Goal: Find specific page/section: Find specific page/section

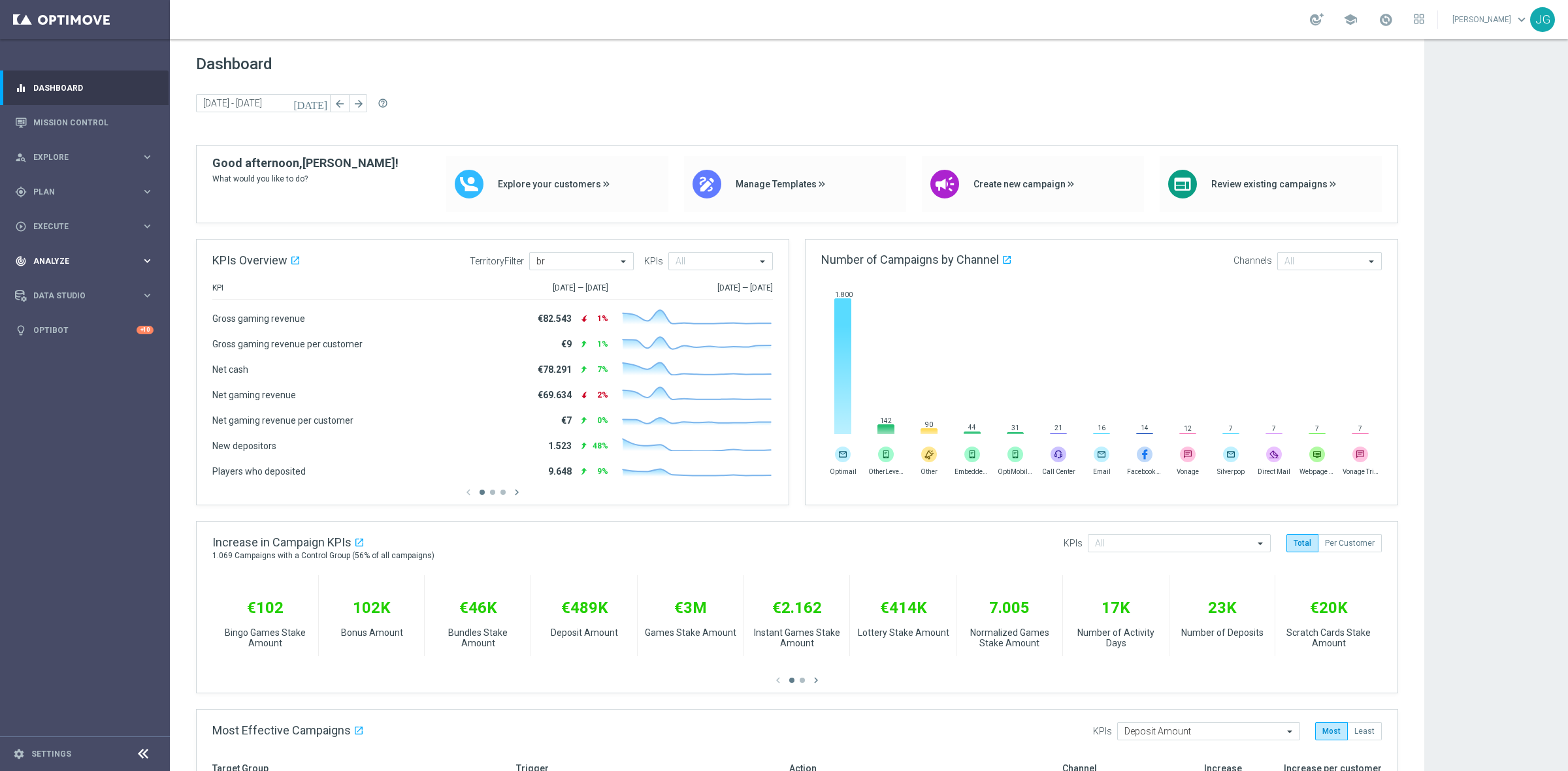
click at [73, 253] on div "track_changes Analyze keyboard_arrow_right" at bounding box center [84, 261] width 168 height 35
click at [68, 423] on span "BI Studio" at bounding box center [81, 424] width 94 height 8
click at [70, 446] on link "Campaigns Deliverability" at bounding box center [88, 445] width 95 height 11
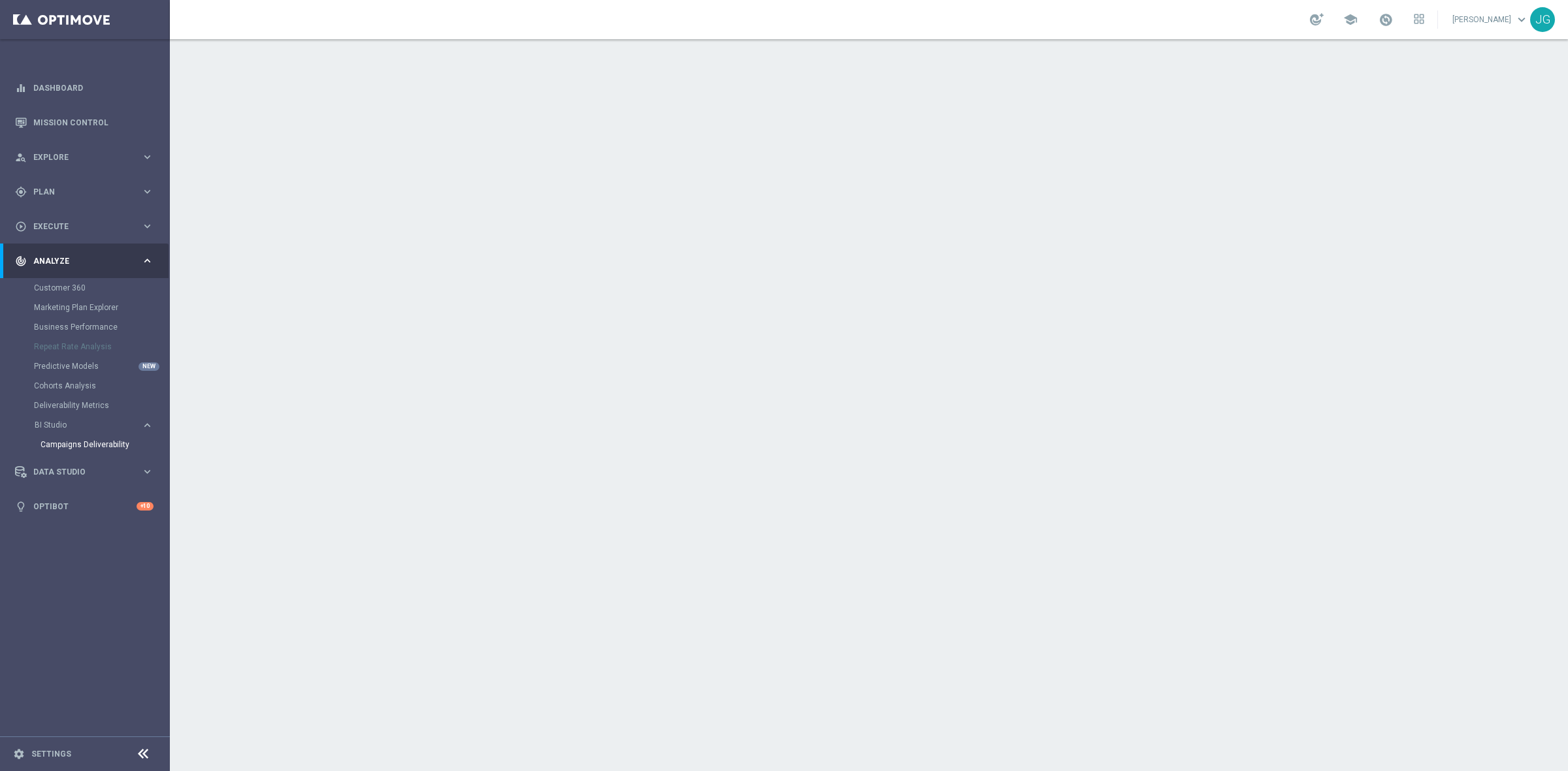
drag, startPoint x: 178, startPoint y: 429, endPoint x: 86, endPoint y: 585, distance: 181.1
click at [86, 585] on sidenavbar "equalizer Dashboard Mission Control" at bounding box center [85, 385] width 170 height 771
